Goal: Information Seeking & Learning: Learn about a topic

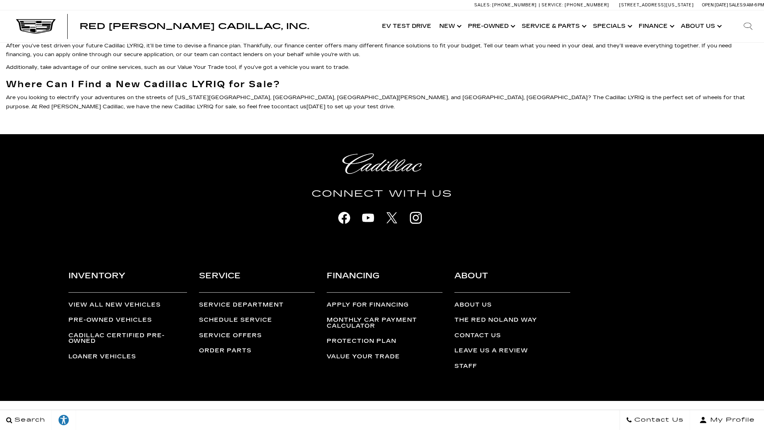
scroll to position [2603, 0]
